Goal: Task Accomplishment & Management: Manage account settings

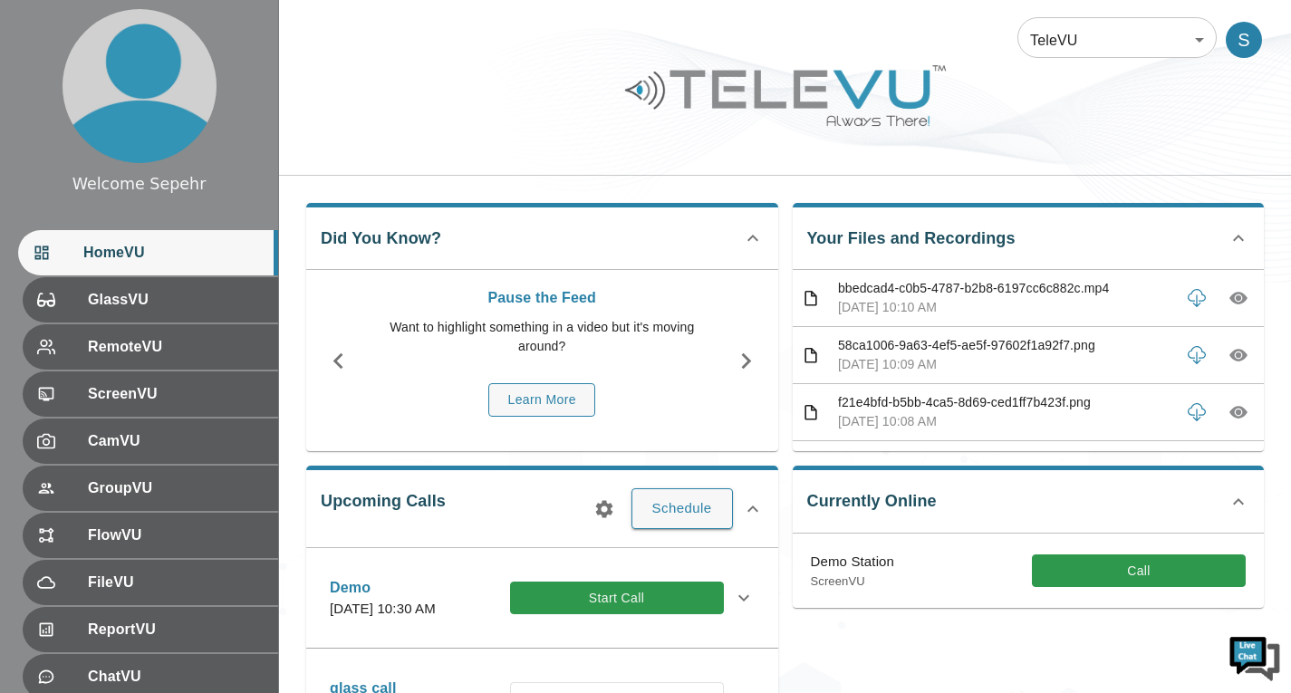
click at [1047, 26] on body "Welcome Sepehr HomeVU GlassVU RemoteVU ScreenVU CamVU GroupVU FlowVU FileVU Rep…" at bounding box center [645, 588] width 1291 height 1177
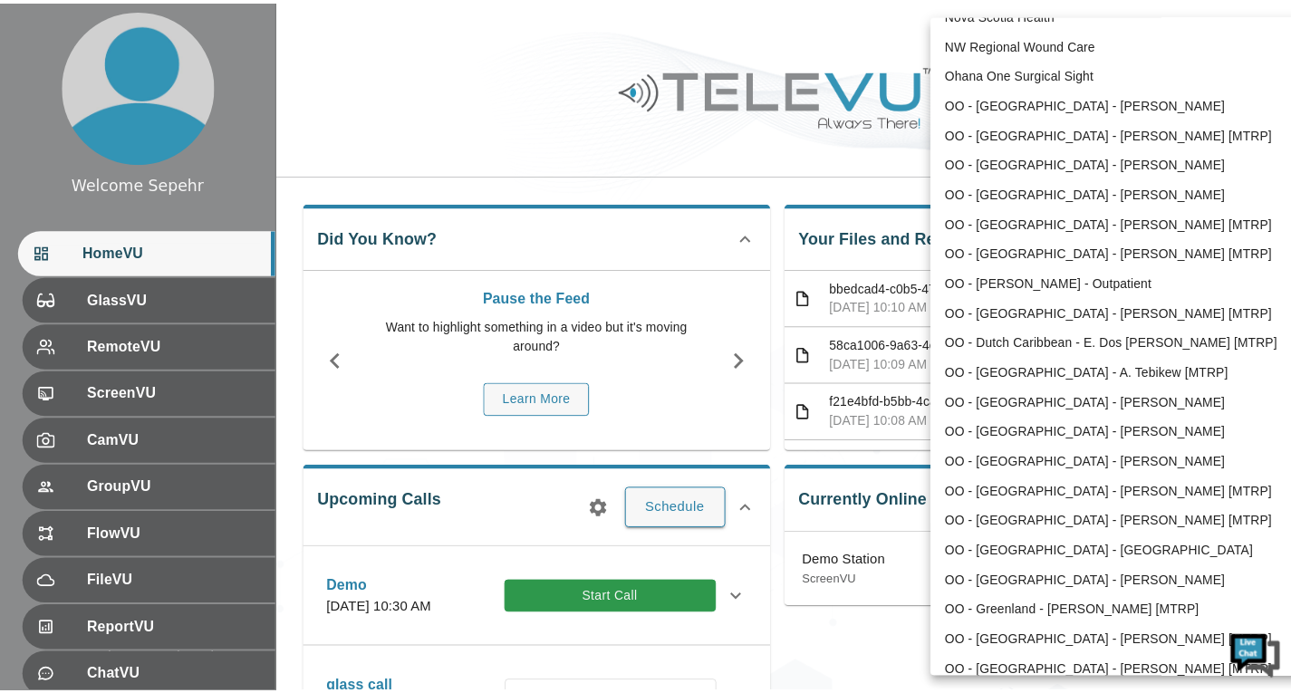
scroll to position [1795, 0]
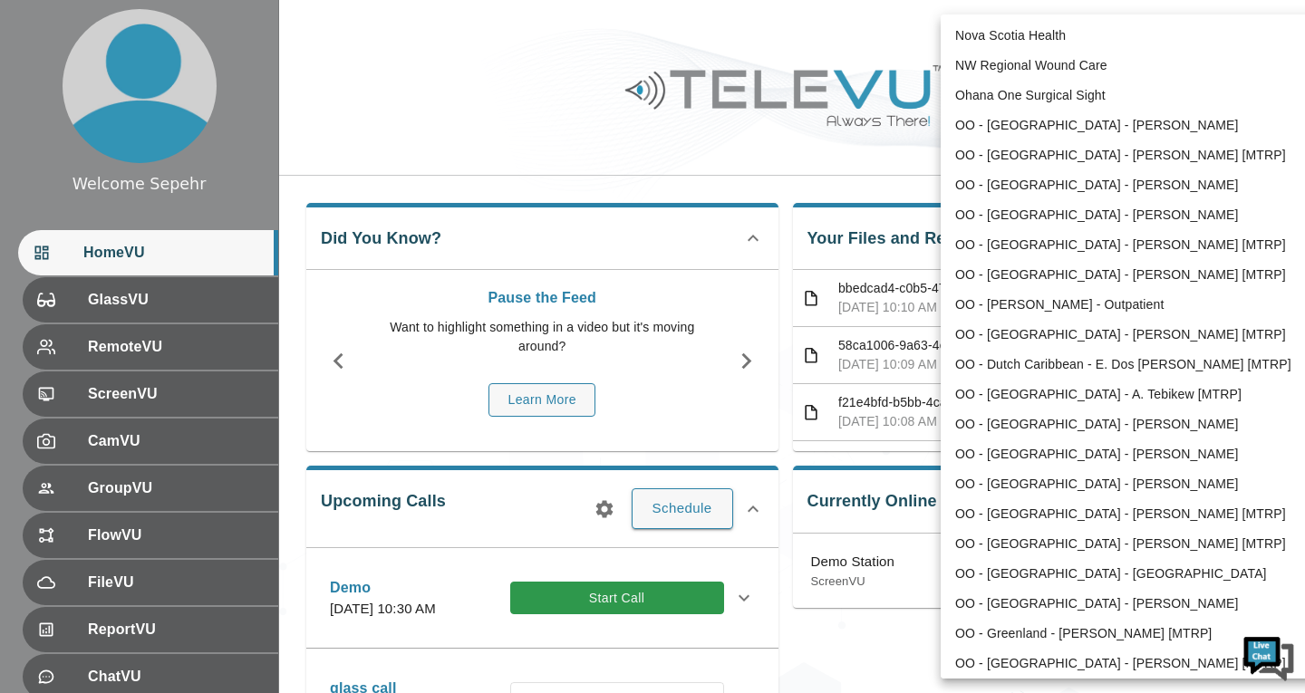
click at [1040, 186] on li "OO - [GEOGRAPHIC_DATA] - [PERSON_NAME]" at bounding box center [1129, 185] width 376 height 30
type input "209"
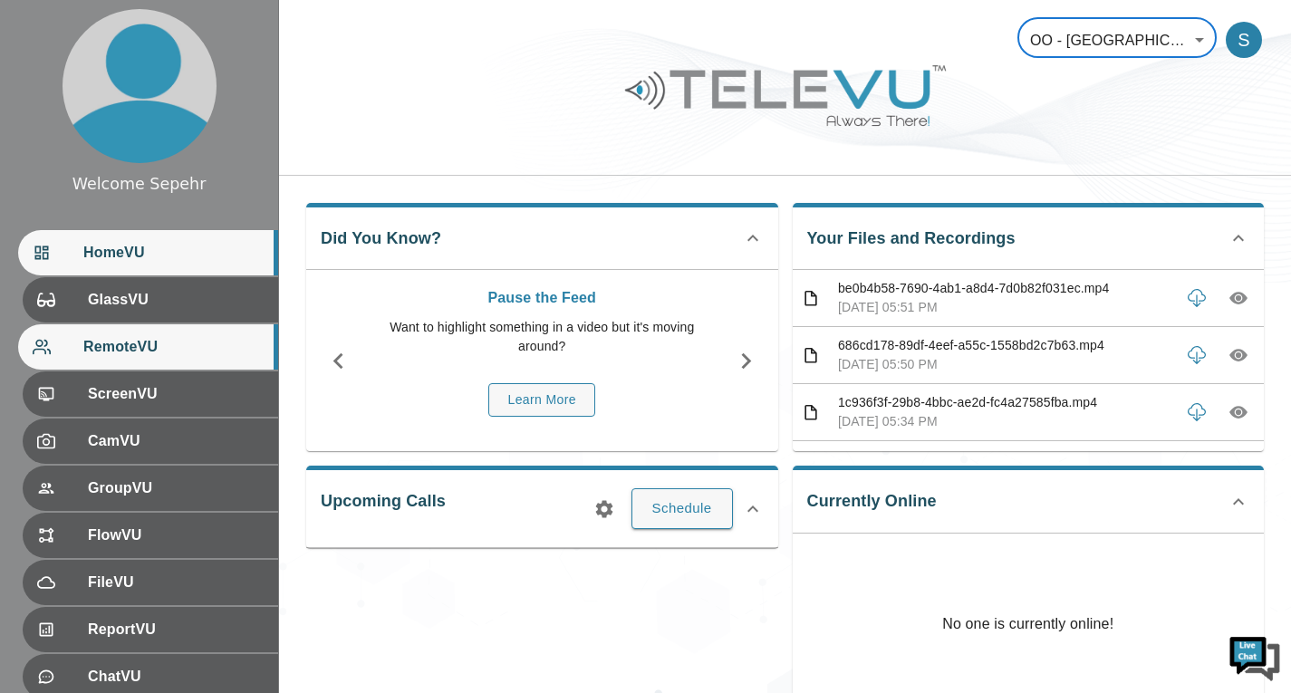
click at [178, 340] on span "RemoteVU" at bounding box center [173, 347] width 180 height 22
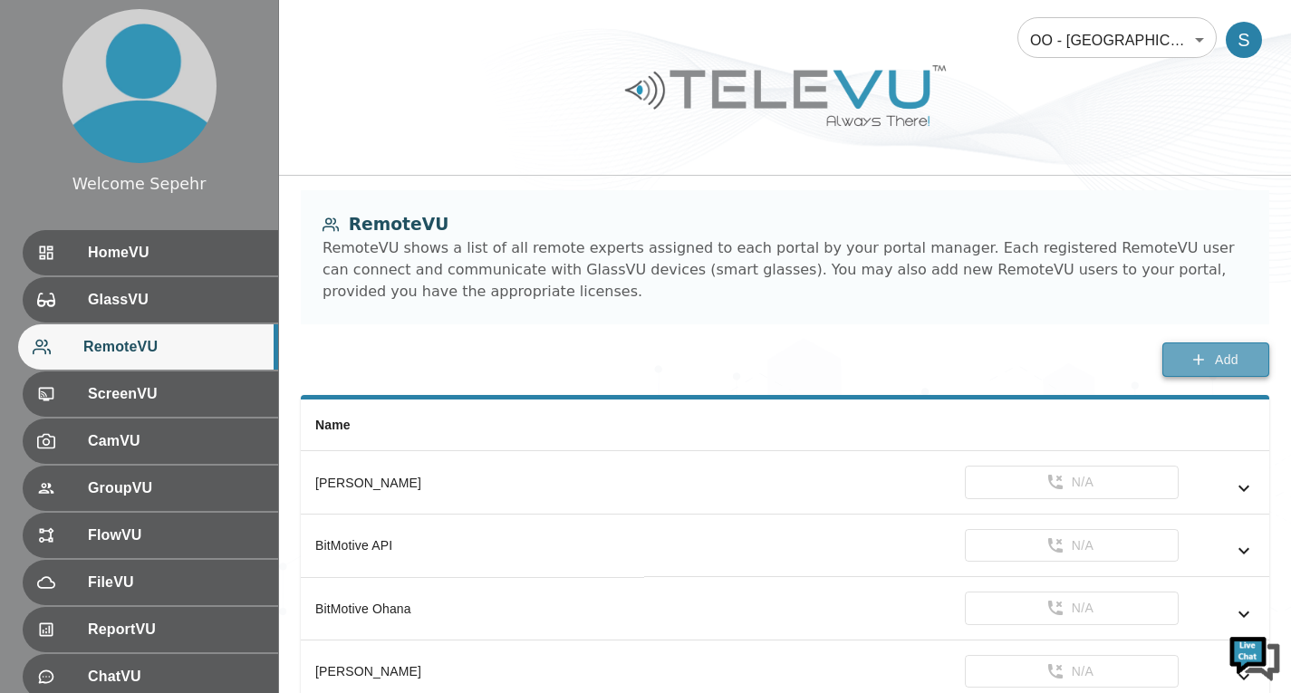
click at [1172, 359] on button "Add" at bounding box center [1216, 360] width 107 height 35
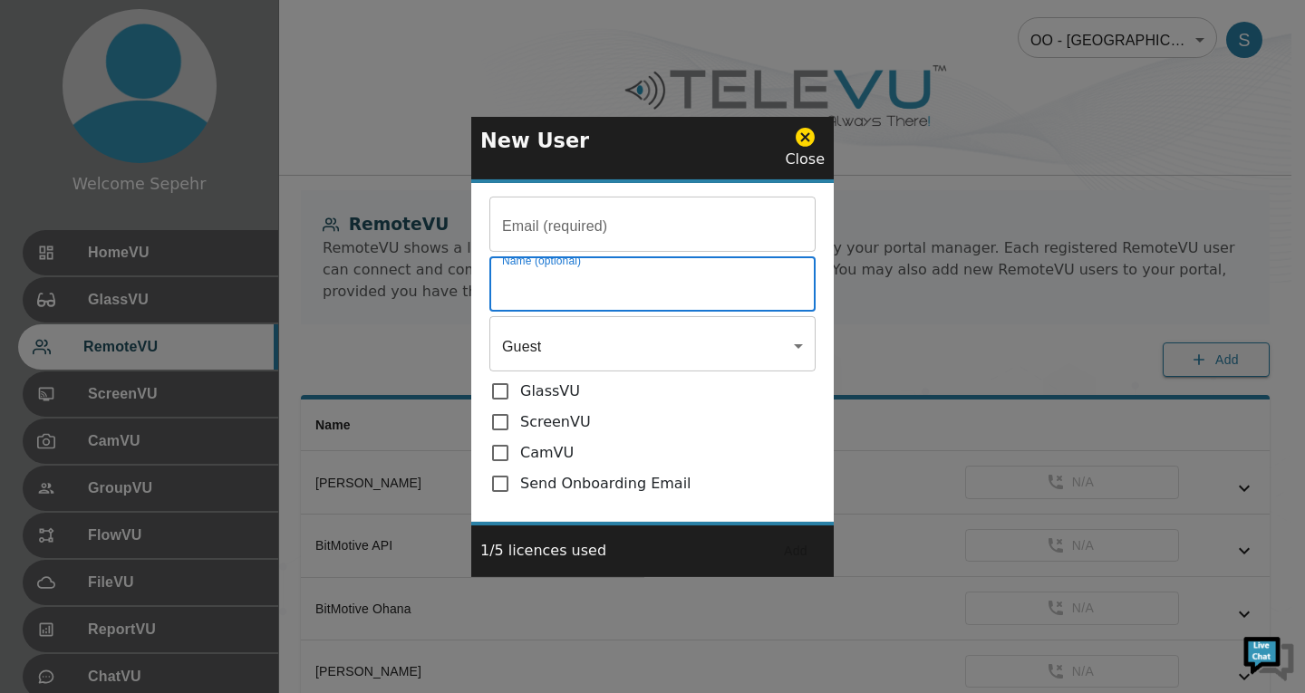
click at [677, 272] on input "Email (required)" at bounding box center [652, 286] width 326 height 51
paste input "[PERSON_NAME]"
type input "[PERSON_NAME]"
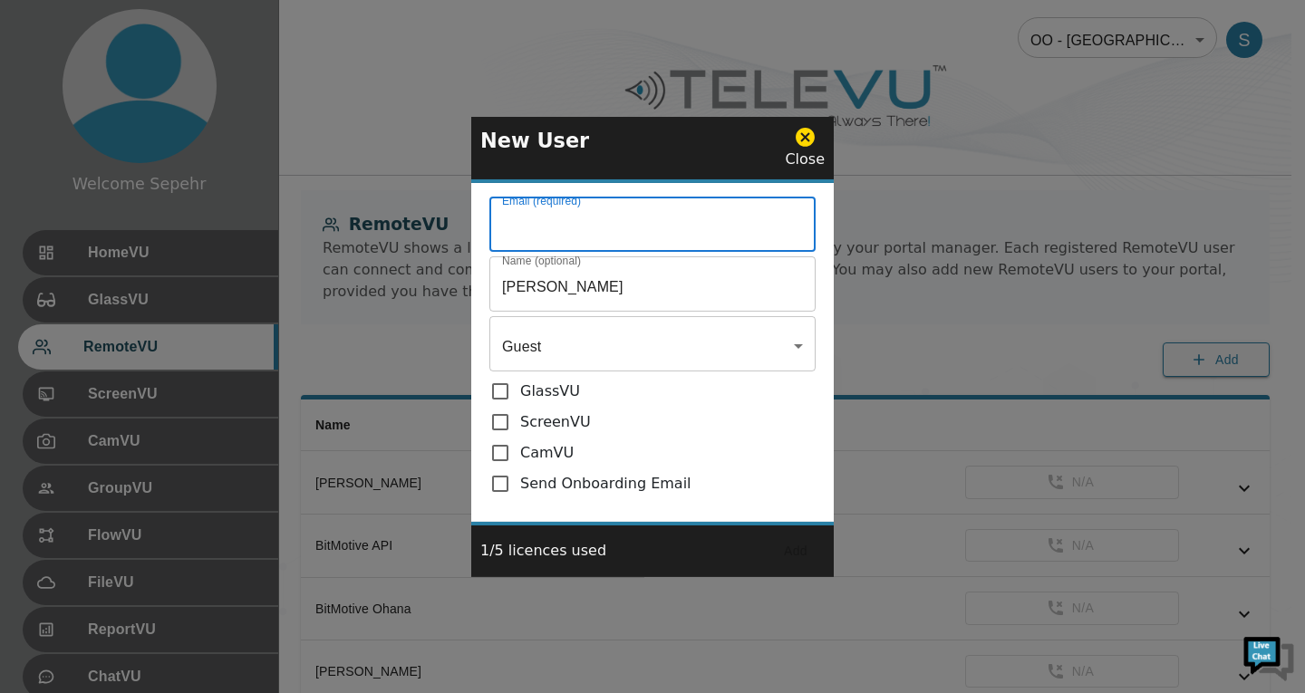
click at [652, 226] on input "Email (required)" at bounding box center [652, 226] width 326 height 51
paste input "[EMAIL_ADDRESS][DOMAIN_NAME]"
type input "[EMAIL_ADDRESS][DOMAIN_NAME]"
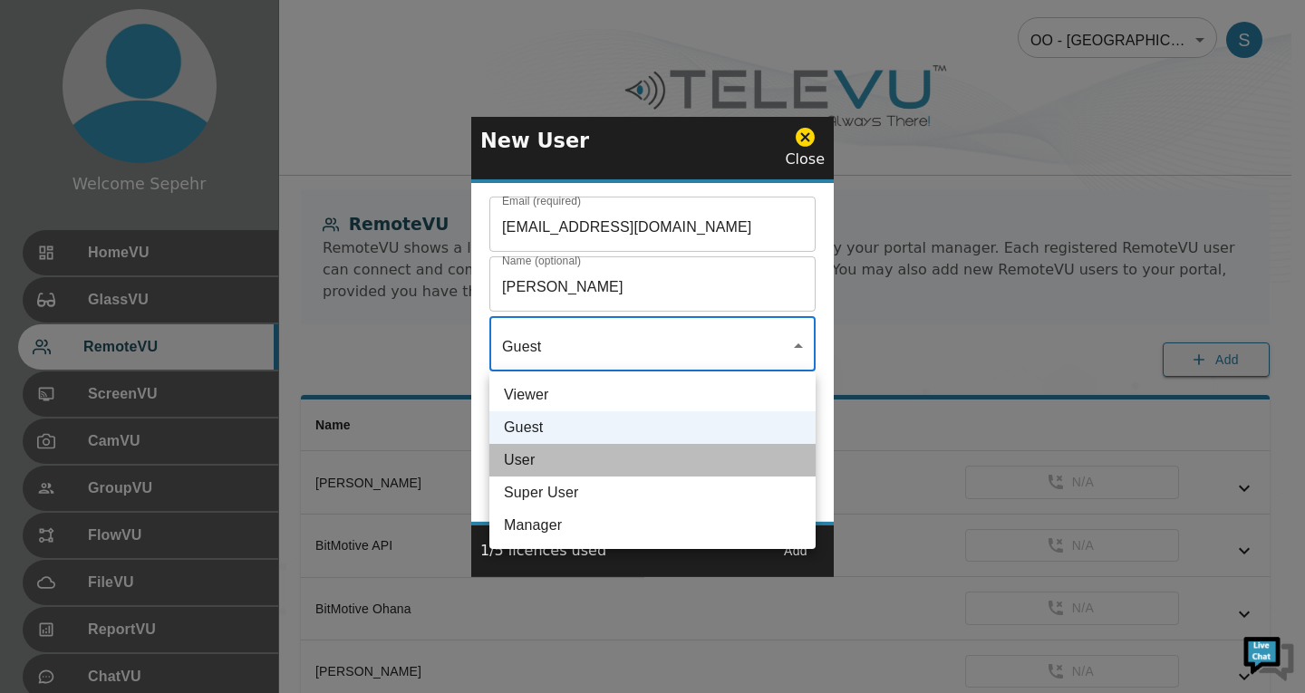
click at [632, 459] on li "User" at bounding box center [652, 460] width 326 height 33
type input "User"
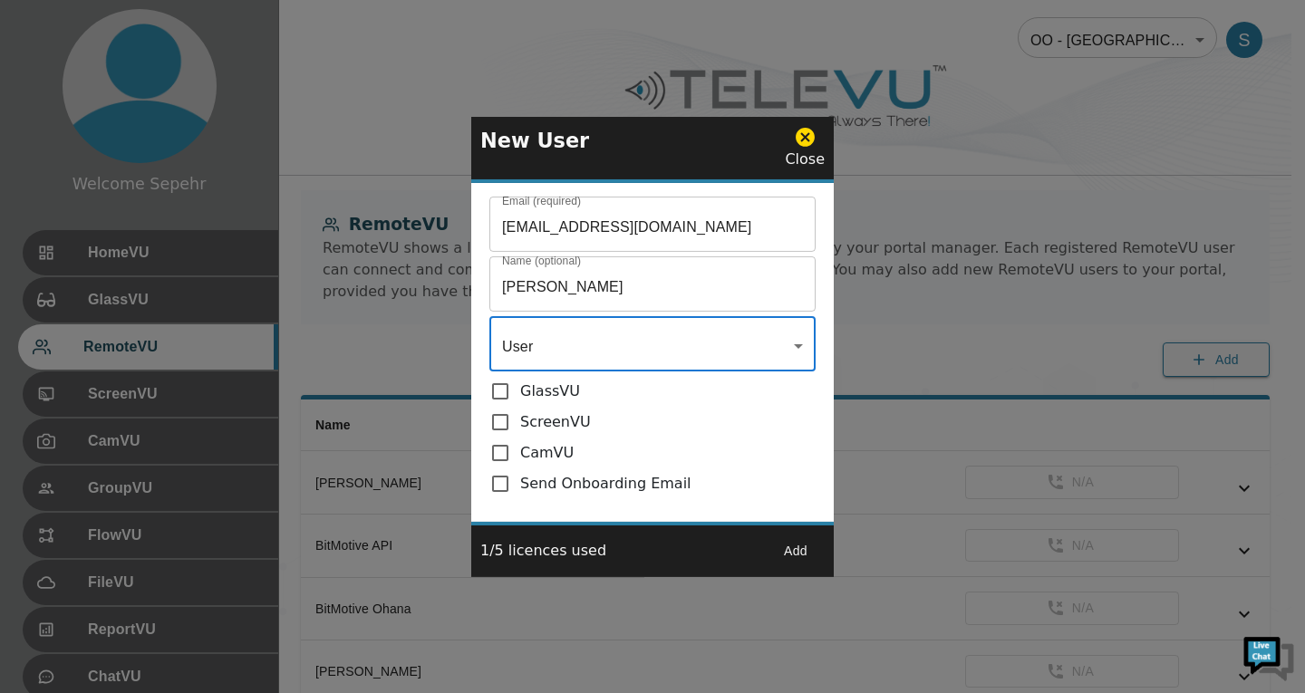
click at [494, 479] on input "checkbox" at bounding box center [504, 484] width 31 height 22
checkbox input "true"
click at [806, 555] on button "Add" at bounding box center [796, 552] width 58 height 34
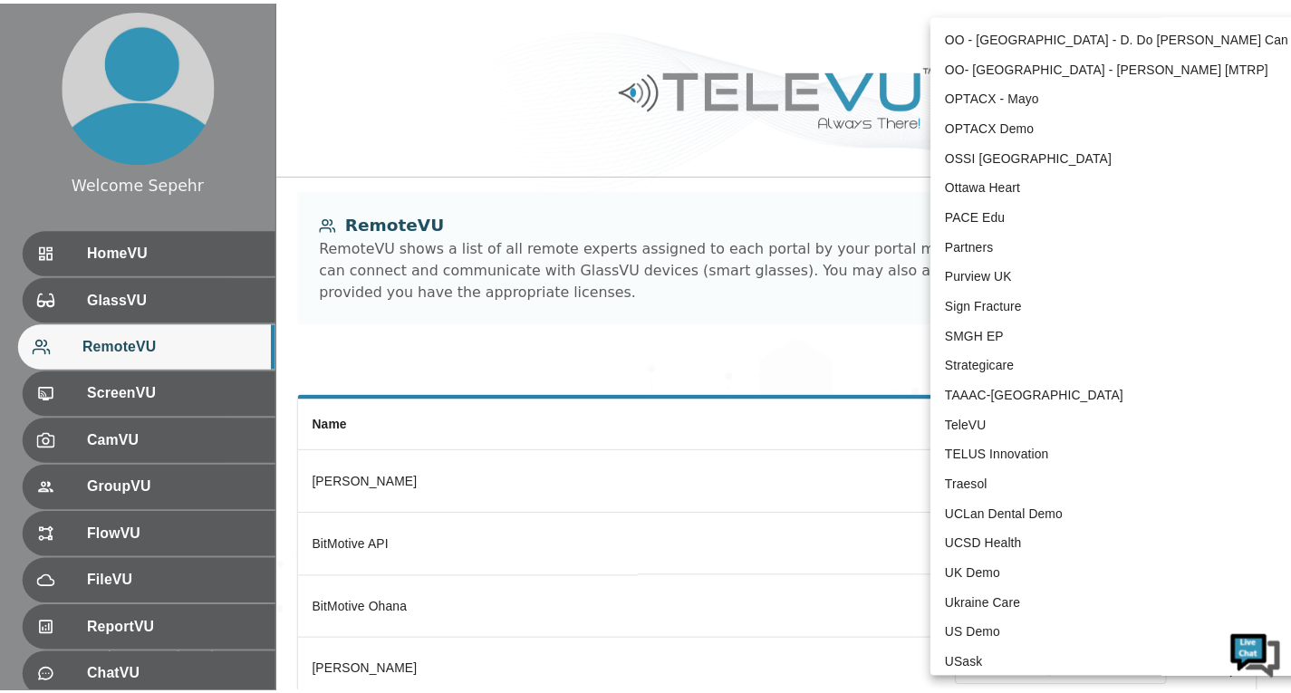
scroll to position [3656, 0]
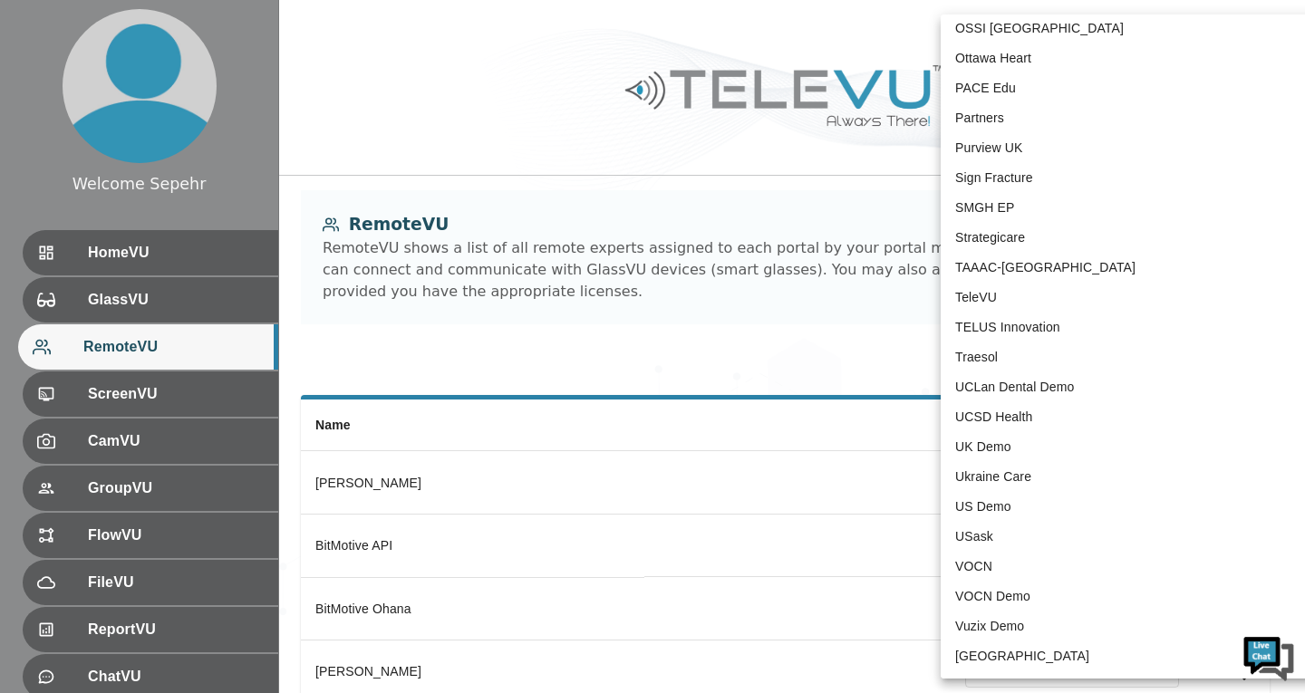
click at [983, 295] on li "TeleVU" at bounding box center [1129, 298] width 376 height 30
type input "1"
